Goal: Navigation & Orientation: Find specific page/section

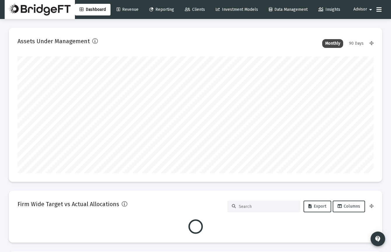
scroll to position [117, 191]
click at [204, 11] on span "Clients" at bounding box center [195, 9] width 20 height 5
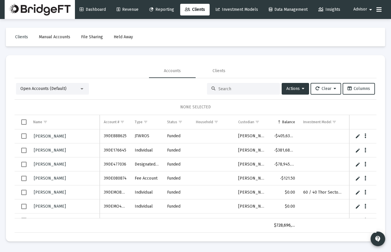
click at [170, 13] on link "Reporting" at bounding box center [162, 10] width 34 height 12
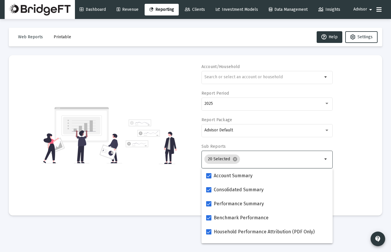
click at [315, 158] on input "Selection" at bounding box center [282, 159] width 80 height 5
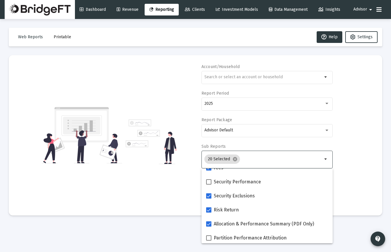
scroll to position [233, 0]
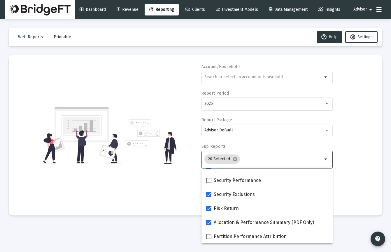
click at [355, 158] on div "Account/Household arrow_drop_down Report Period 2025 Report Package Advisor Def…" at bounding box center [196, 135] width 356 height 143
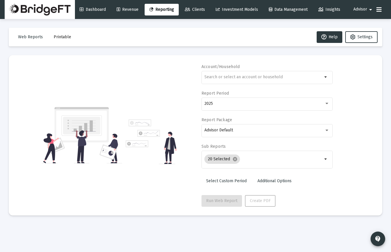
click at [97, 12] on span "Dashboard" at bounding box center [93, 9] width 26 height 5
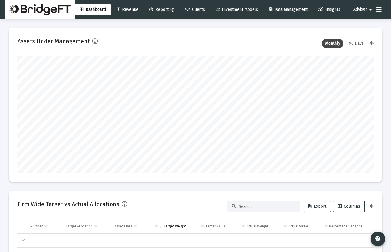
scroll to position [117, 191]
click at [137, 14] on link "Revenue" at bounding box center [127, 10] width 31 height 12
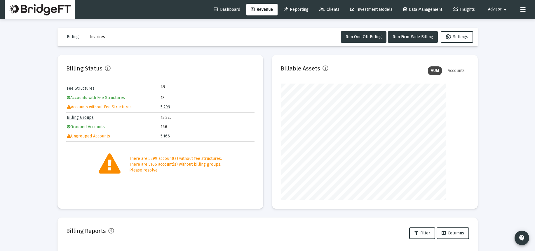
scroll to position [117, 188]
